Goal: Find specific page/section: Find specific page/section

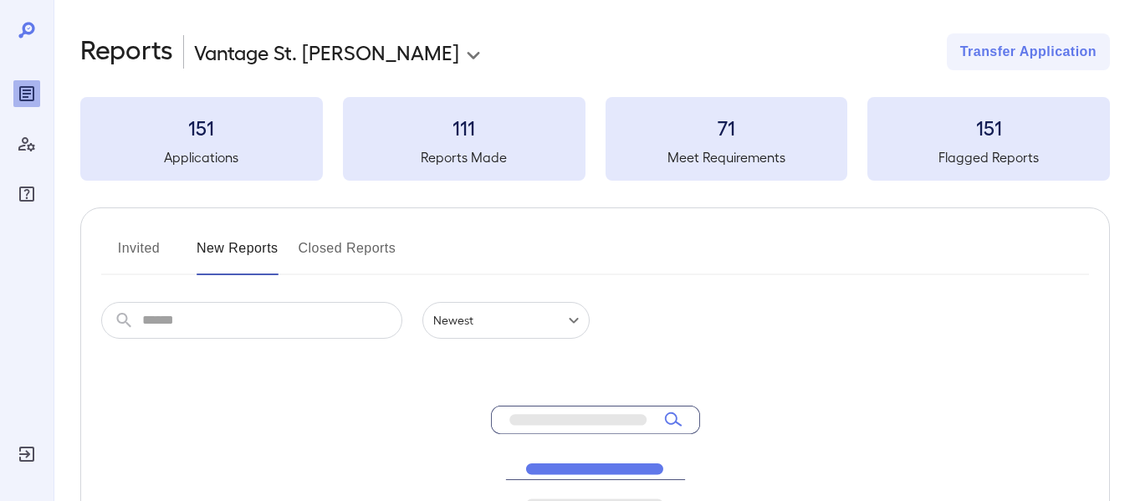
click at [130, 247] on button "Invited" at bounding box center [138, 255] width 75 height 40
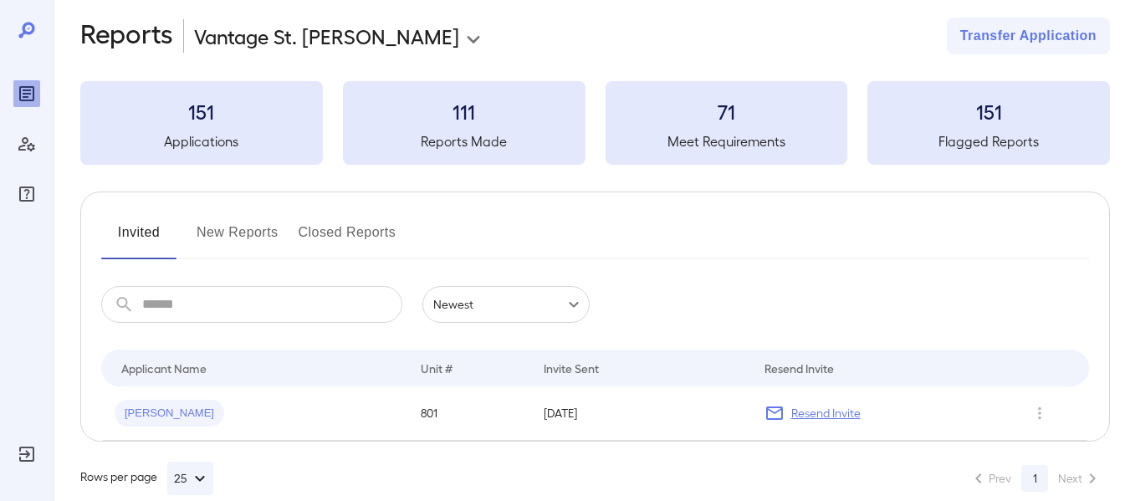
scroll to position [43, 0]
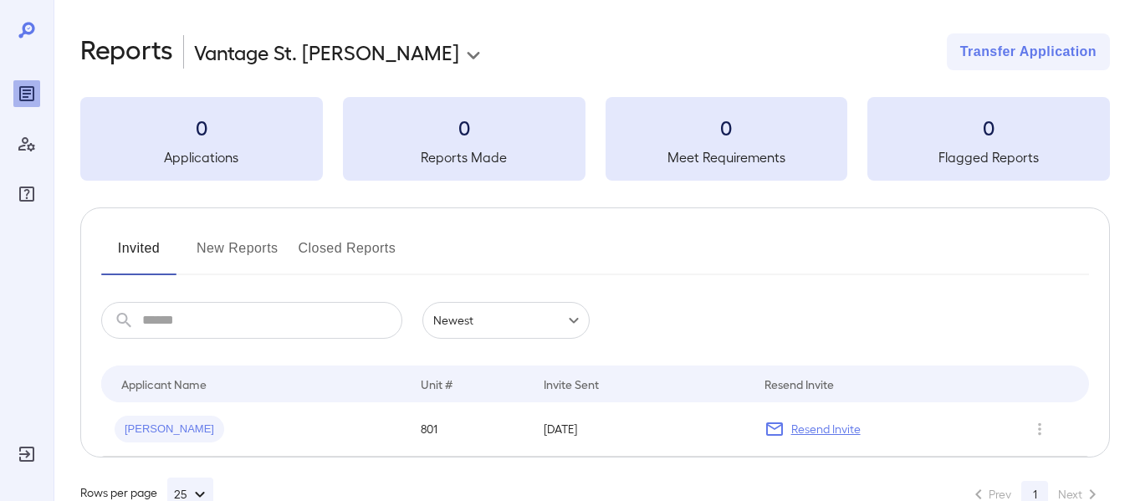
scroll to position [43, 0]
